Goal: Task Accomplishment & Management: Use online tool/utility

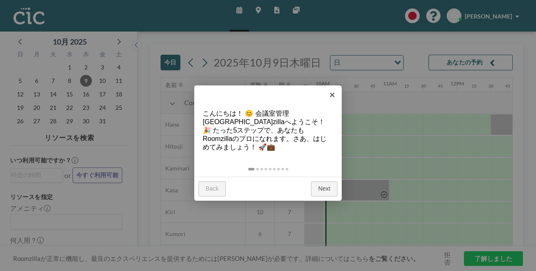
scroll to position [0, 658]
click at [320, 185] on link "Next" at bounding box center [324, 189] width 27 height 15
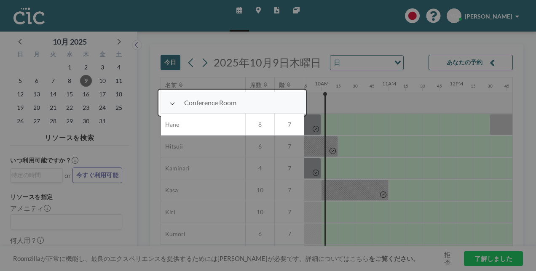
scroll to position [21, 658]
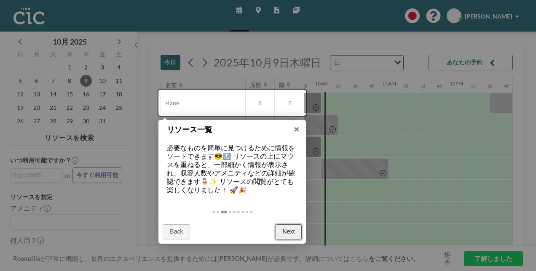
click at [279, 230] on link "Next" at bounding box center [289, 232] width 27 height 15
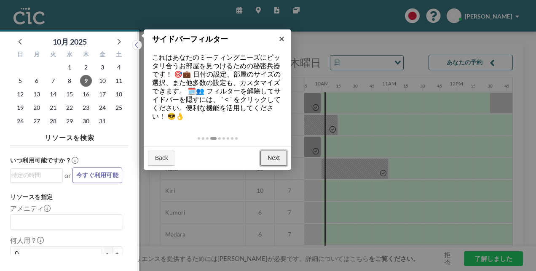
scroll to position [2, 0]
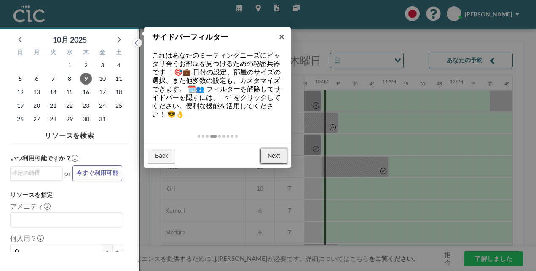
click at [274, 157] on link "Next" at bounding box center [273, 156] width 27 height 15
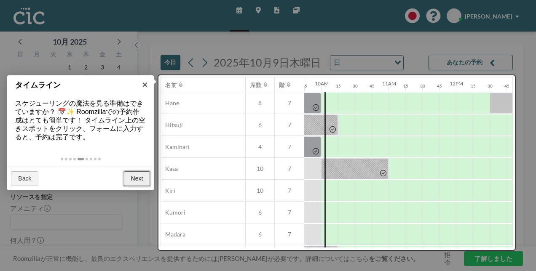
click at [138, 180] on link "Next" at bounding box center [137, 179] width 27 height 15
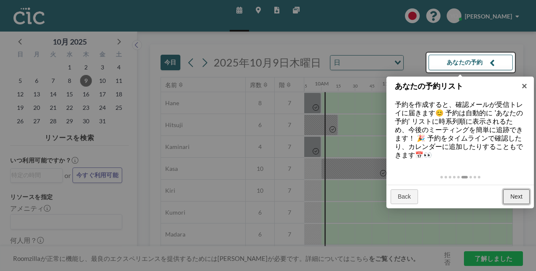
click at [513, 195] on link "Next" at bounding box center [516, 197] width 27 height 15
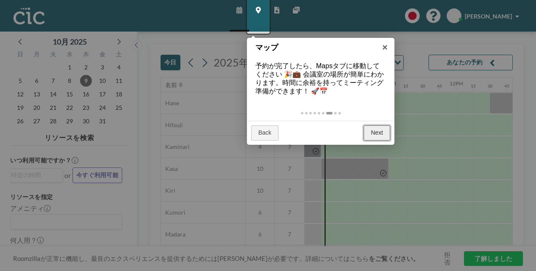
click at [375, 136] on link "Next" at bounding box center [377, 133] width 27 height 15
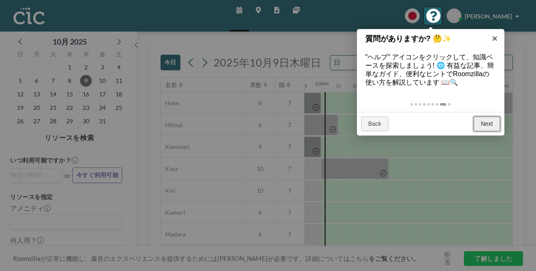
click at [489, 119] on link "Next" at bounding box center [487, 124] width 27 height 15
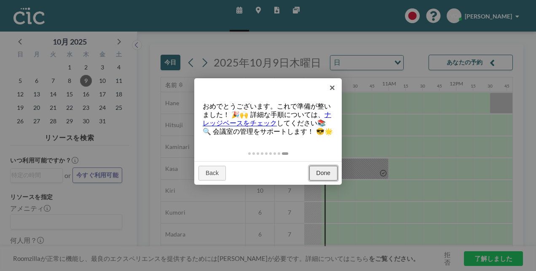
click at [322, 178] on link "Done" at bounding box center [323, 173] width 28 height 15
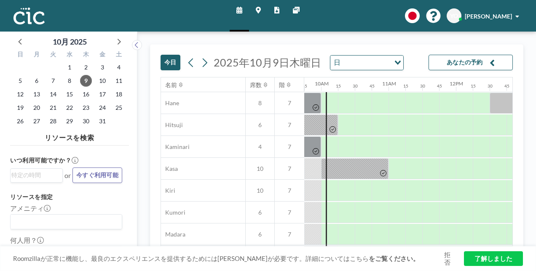
click at [493, 262] on link "了解しました" at bounding box center [493, 259] width 59 height 15
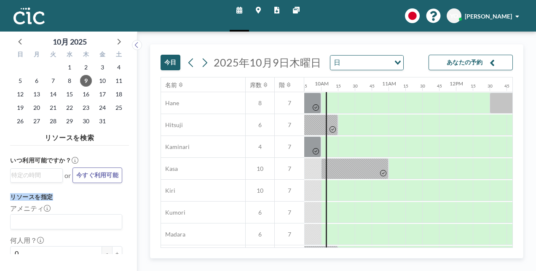
drag, startPoint x: 124, startPoint y: 180, endPoint x: 126, endPoint y: 199, distance: 18.2
click at [126, 199] on div "いつ利用可能ですか？ Loading... or 今すぐ利用可能 リソースを指定 アメニティ Loading... 何人用？ 0 - + フロア 7 タイプ …" at bounding box center [69, 201] width 119 height 105
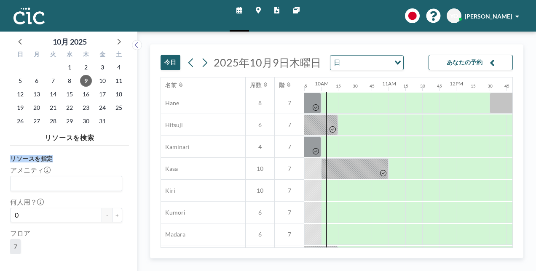
scroll to position [40, 0]
click at [63, 183] on input "Search for option" at bounding box center [64, 181] width 106 height 11
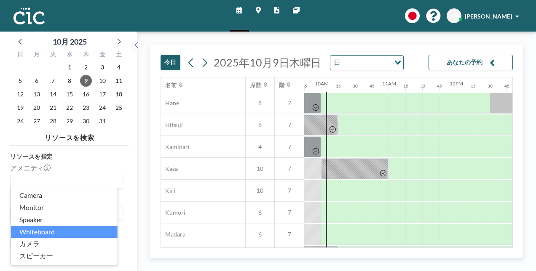
click at [116, 212] on ul "Camera Monitor Speaker Whiteboard カメラ スピーカー ホワイトボード モニター" at bounding box center [64, 227] width 107 height 78
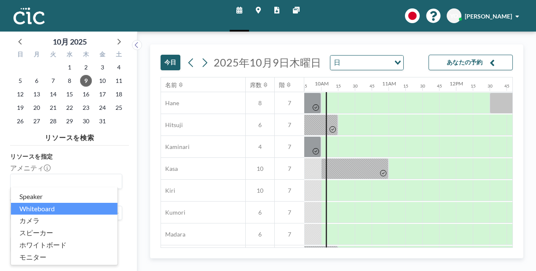
scroll to position [24, 0]
click at [73, 211] on li "Whiteboard" at bounding box center [64, 209] width 107 height 12
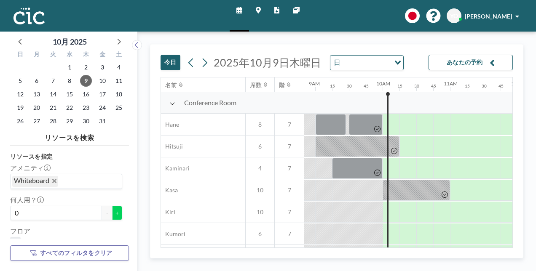
scroll to position [0, 658]
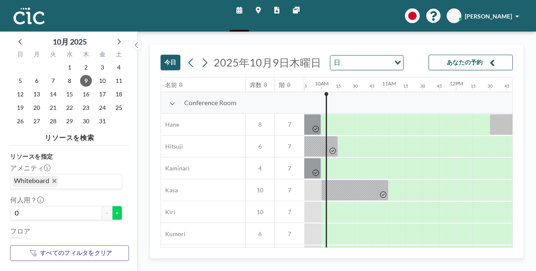
click at [115, 212] on button "+" at bounding box center [117, 213] width 10 height 14
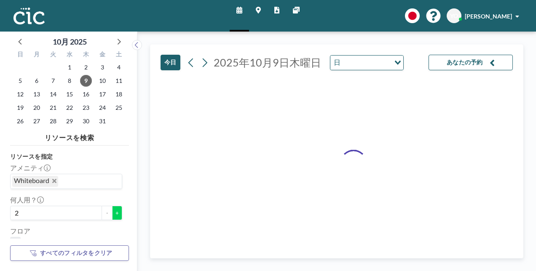
click at [115, 212] on button "+" at bounding box center [117, 213] width 10 height 14
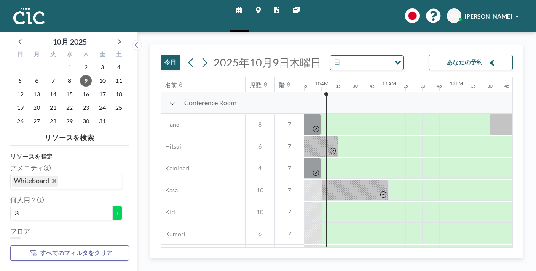
click at [115, 212] on button "+" at bounding box center [117, 213] width 10 height 14
type input "4"
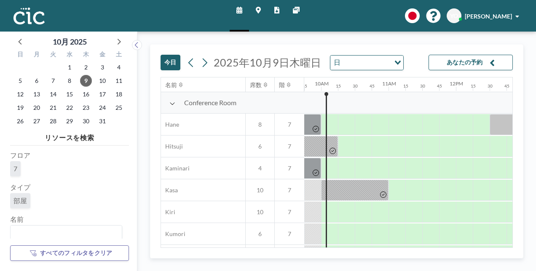
scroll to position [120, 0]
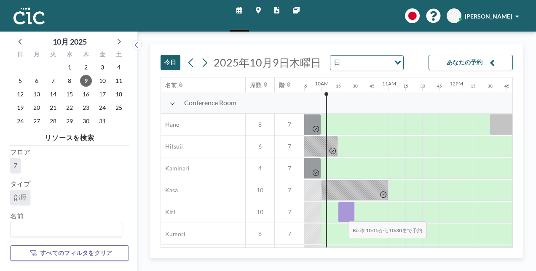
click at [341, 215] on div at bounding box center [346, 212] width 17 height 21
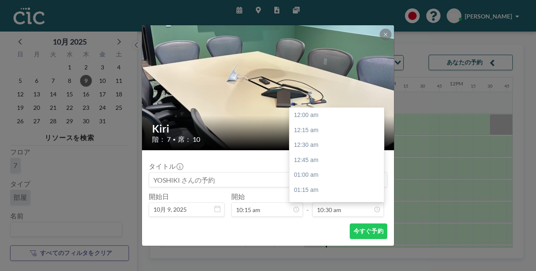
scroll to position [630, 0]
drag, startPoint x: 381, startPoint y: 154, endPoint x: 381, endPoint y: 167, distance: 12.6
click at [381, 167] on div at bounding box center [382, 155] width 3 height 93
click at [337, 180] on div "11:30 am" at bounding box center [339, 175] width 99 height 15
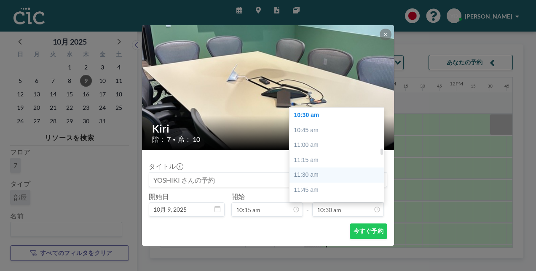
type input "11:30 am"
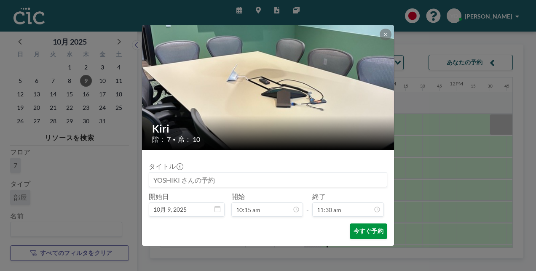
scroll to position [690, 0]
click at [362, 232] on button "今すぐ予約" at bounding box center [369, 232] width 38 height 16
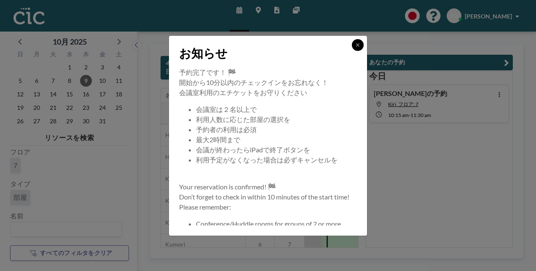
click at [357, 46] on icon at bounding box center [357, 45] width 5 height 5
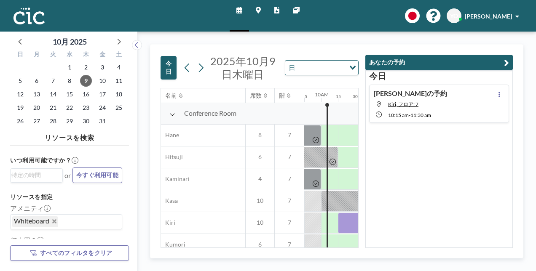
click at [257, 10] on icon at bounding box center [258, 10] width 5 height 7
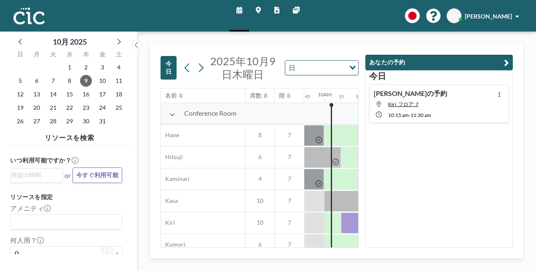
scroll to position [0, 658]
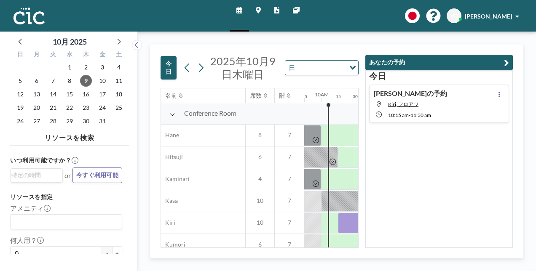
click at [256, 7] on icon at bounding box center [258, 10] width 5 height 7
